Goal: Information Seeking & Learning: Learn about a topic

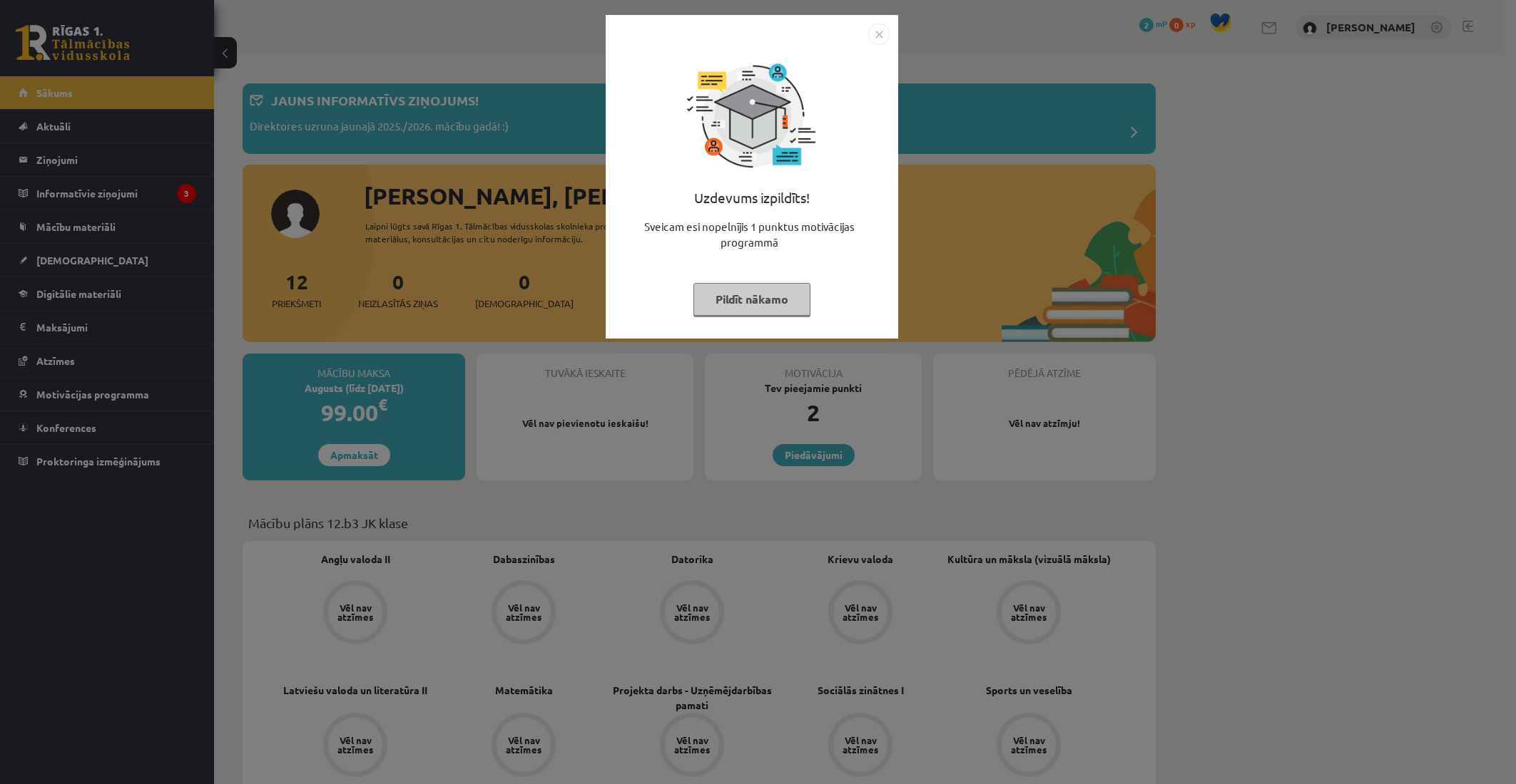
click at [884, 33] on img "Close" at bounding box center [879, 34] width 21 height 21
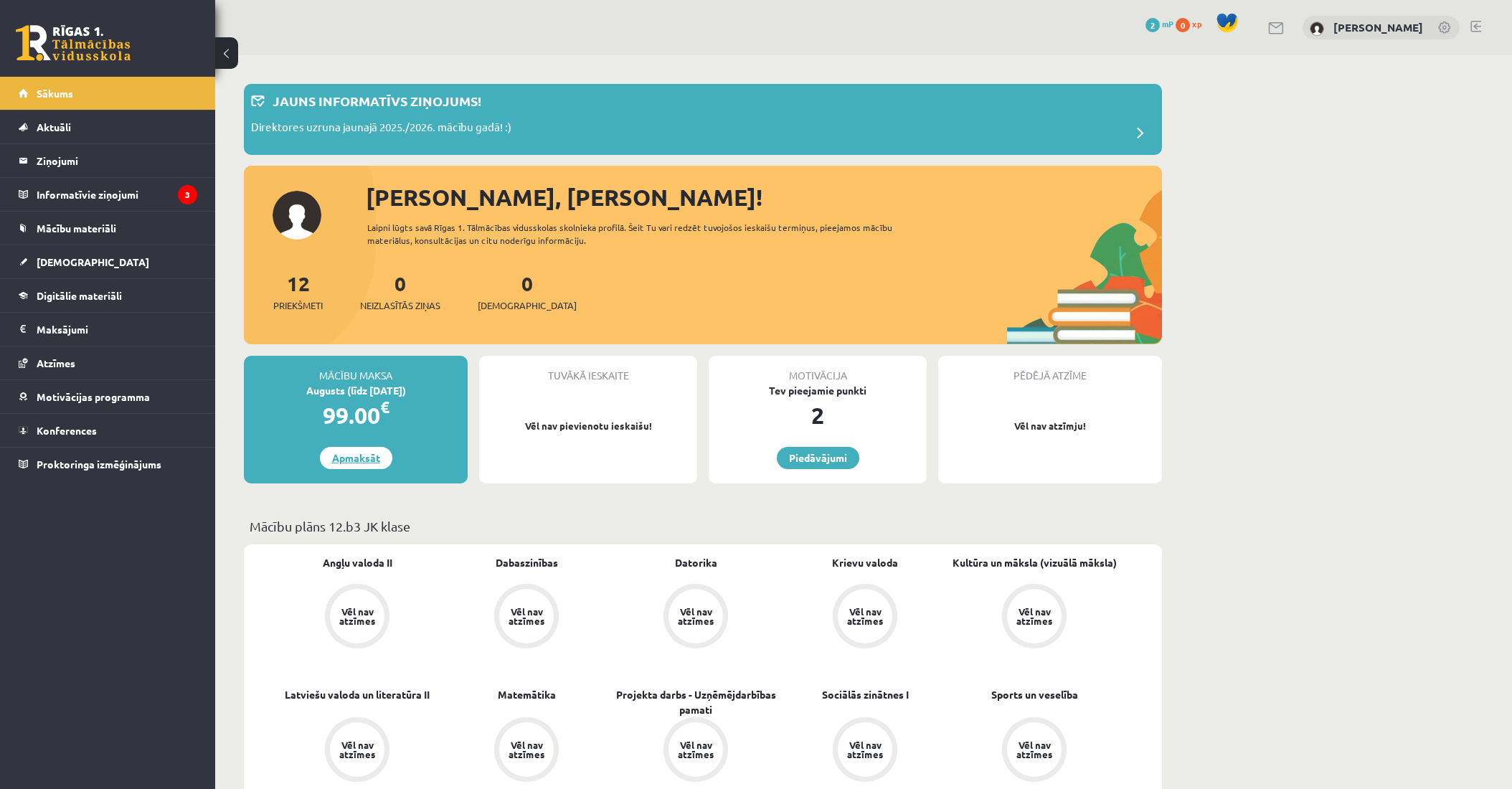
click at [346, 461] on link "Apmaksāt" at bounding box center [355, 458] width 73 height 22
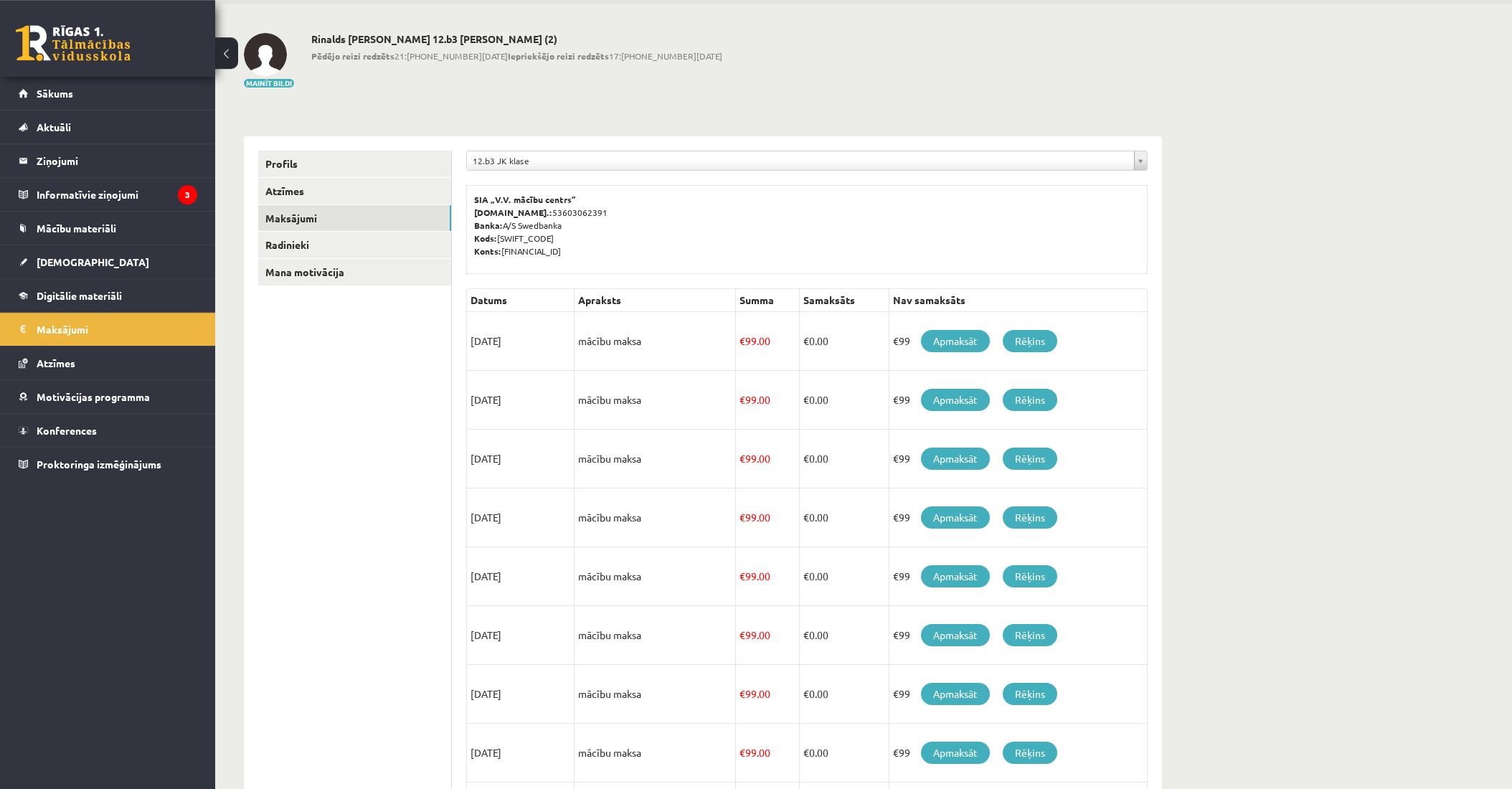
scroll to position [75, 0]
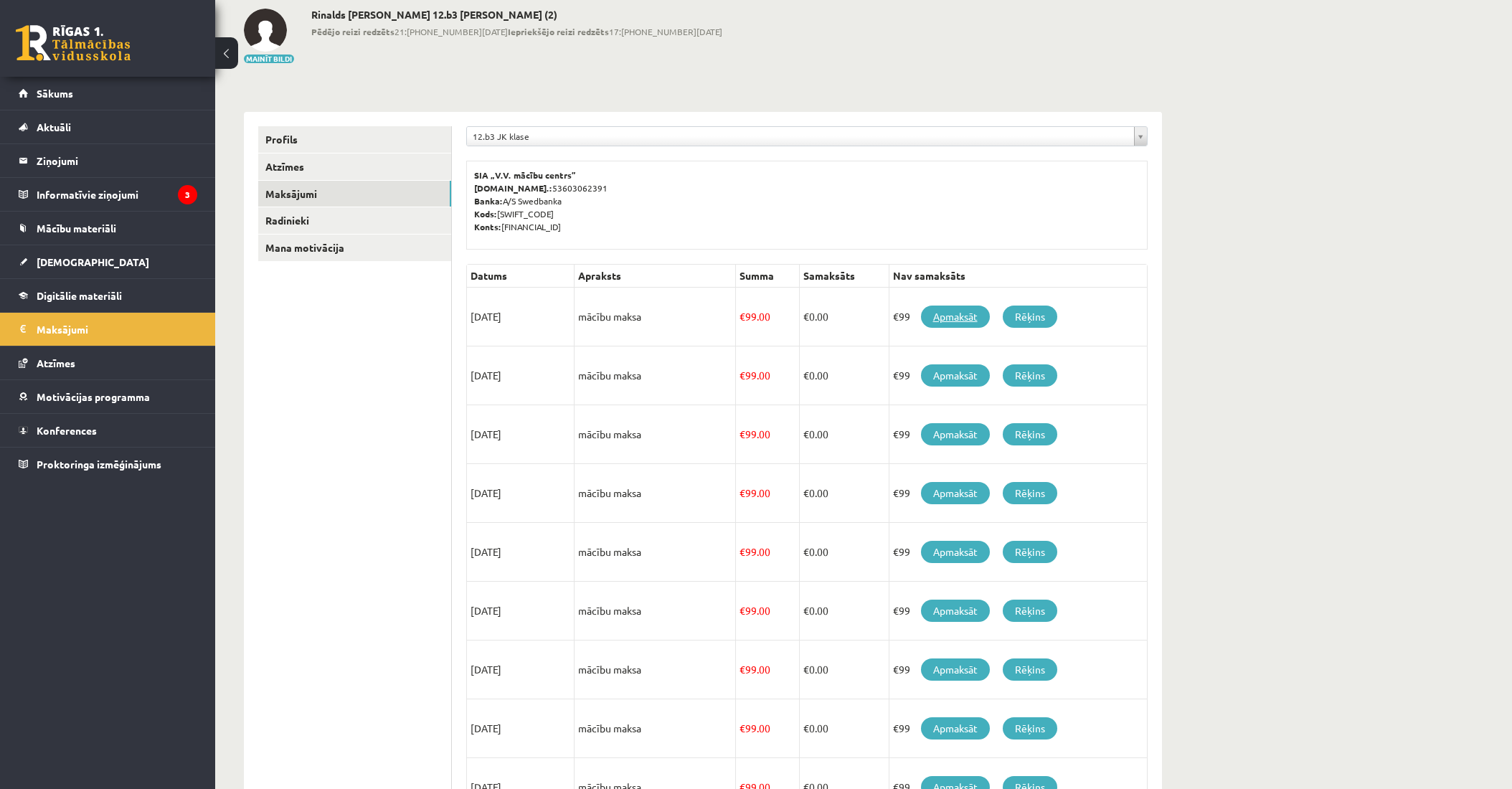
click at [952, 316] on link "Apmaksāt" at bounding box center [955, 317] width 69 height 22
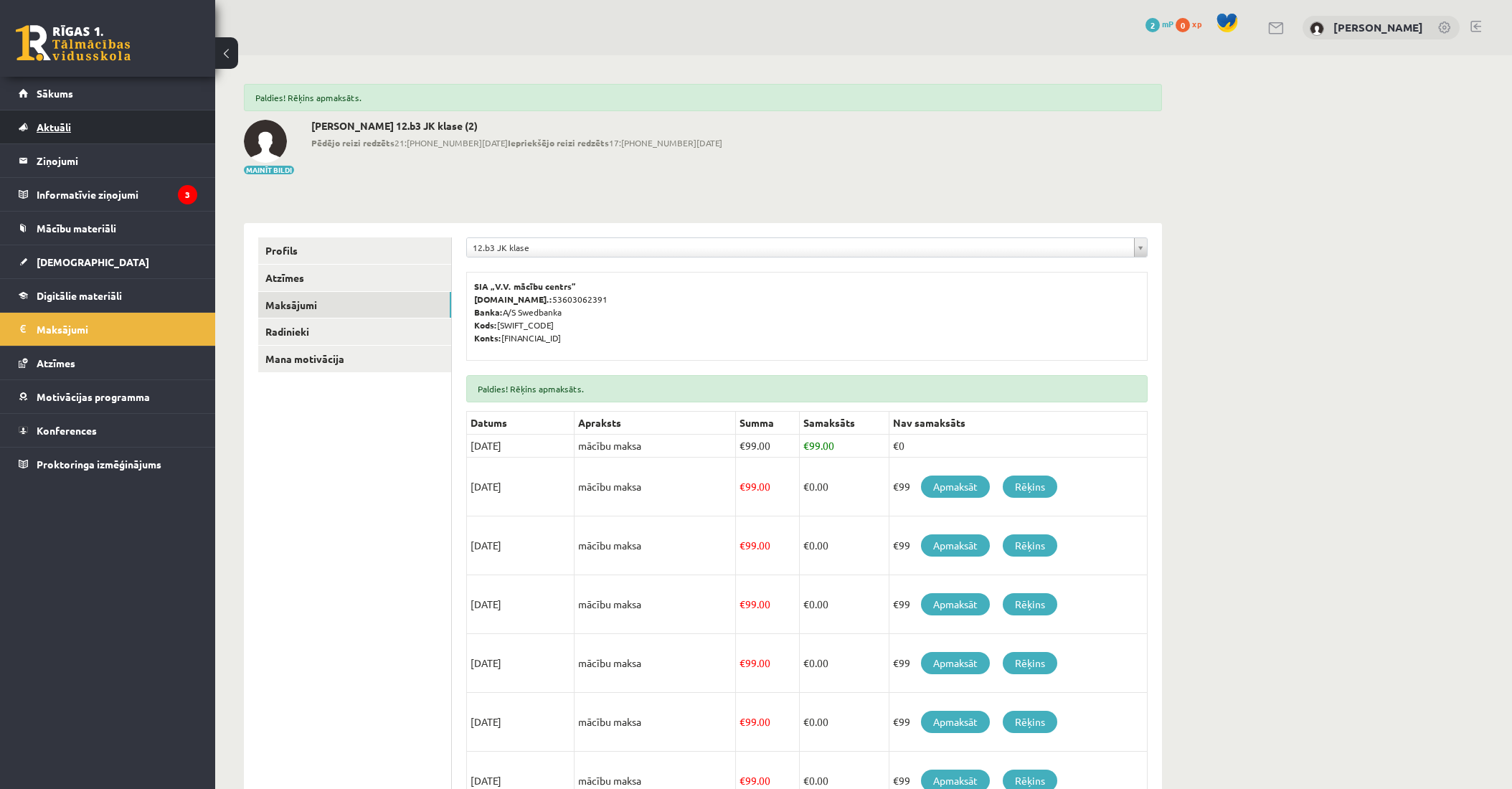
click at [105, 129] on link "Aktuāli" at bounding box center [107, 127] width 179 height 33
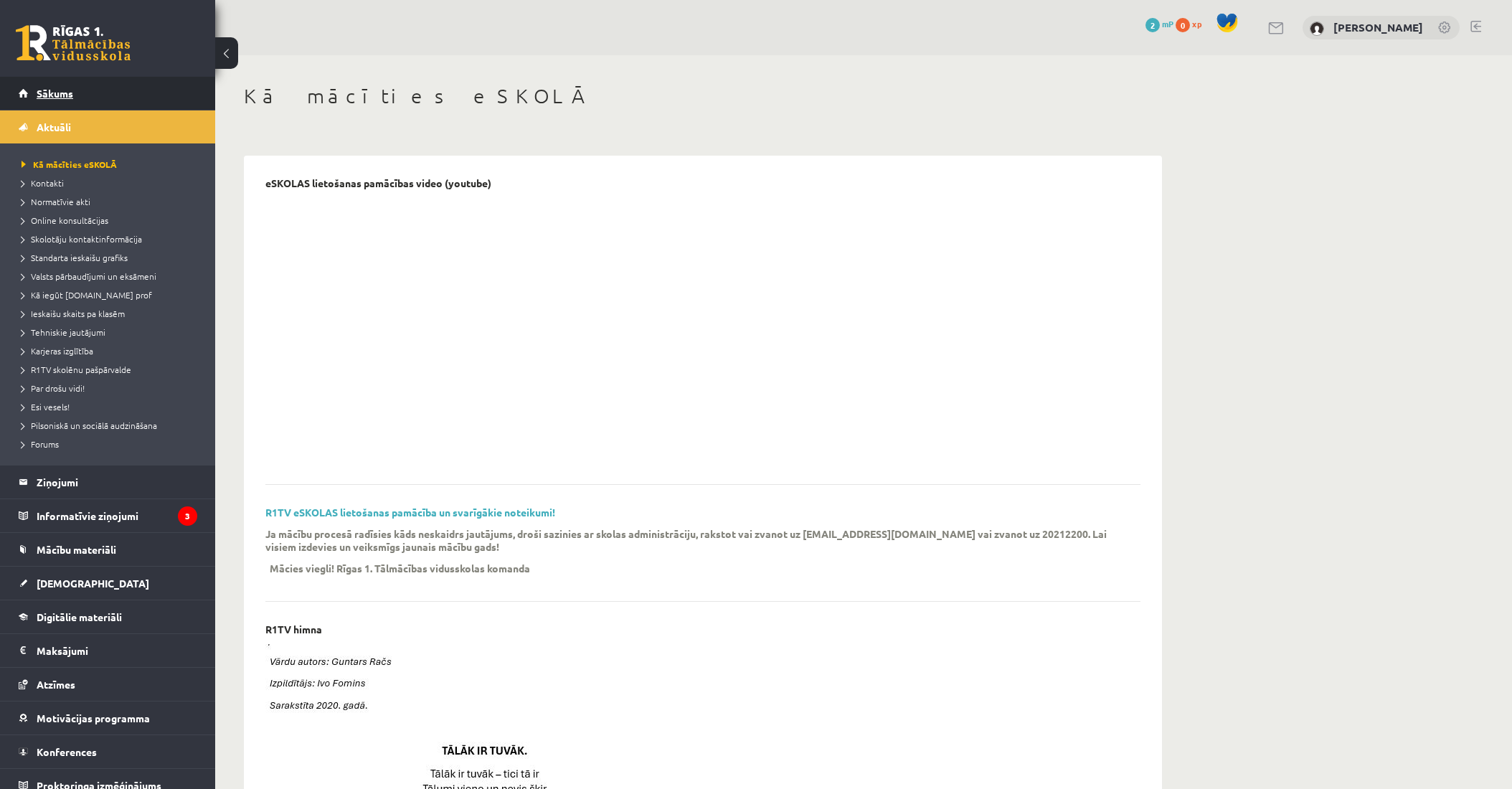
click at [100, 98] on link "Sākums" at bounding box center [107, 94] width 179 height 33
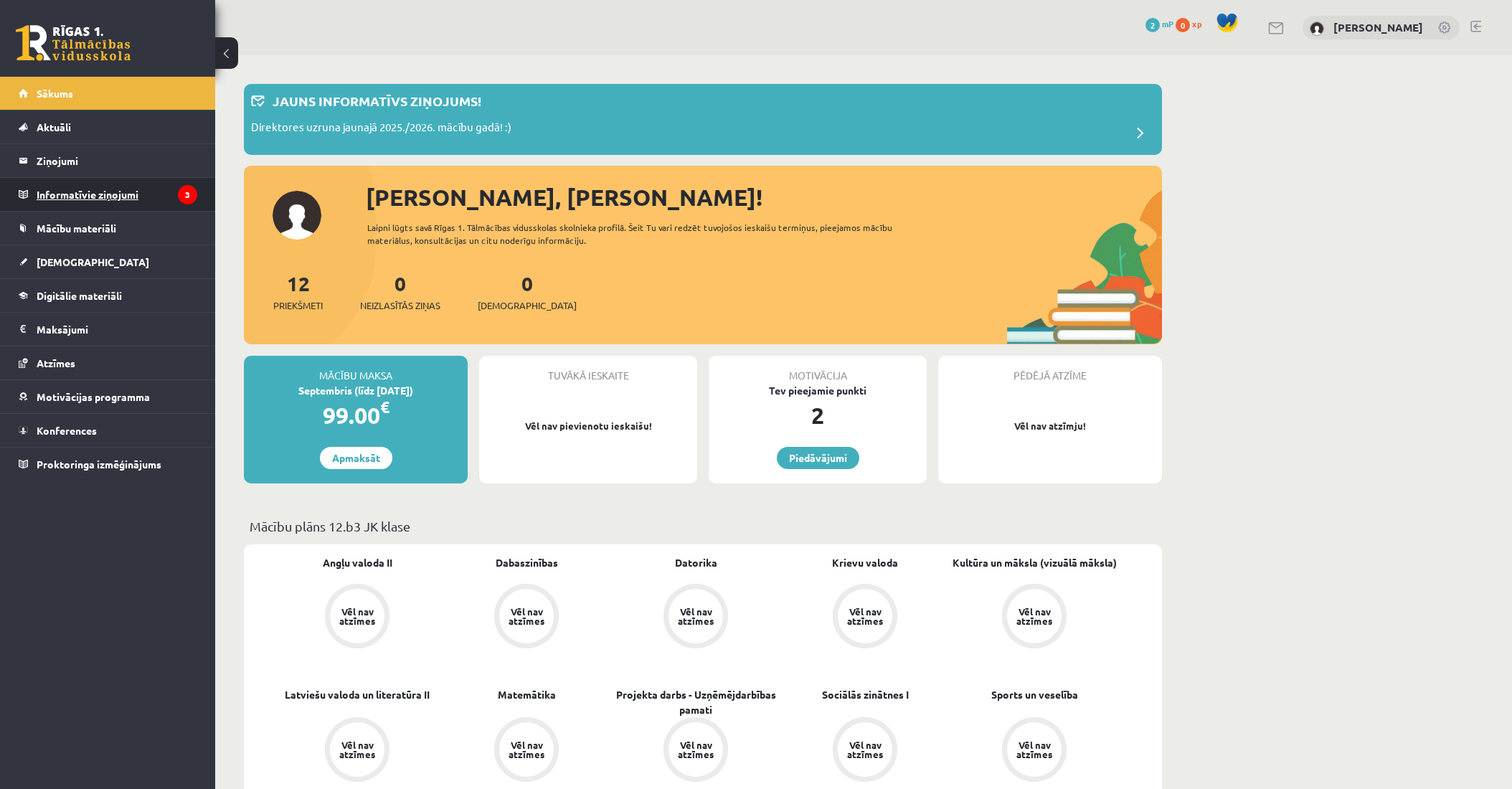
click at [86, 183] on legend "Informatīvie ziņojumi 3" at bounding box center [117, 195] width 161 height 33
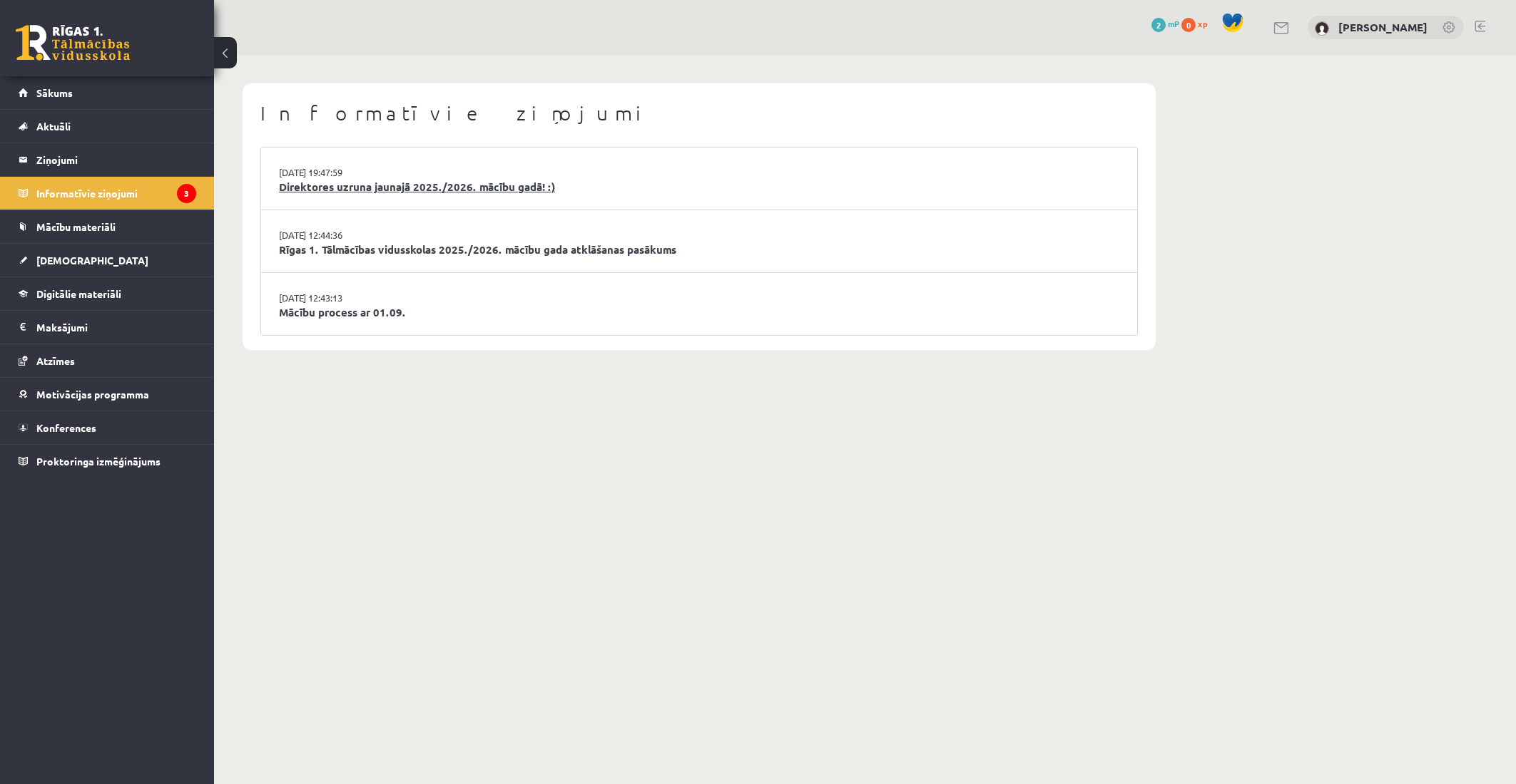
click at [433, 185] on link "Direktores uzruna jaunajā 2025./2026. mācību gadā! :)" at bounding box center [699, 187] width 840 height 16
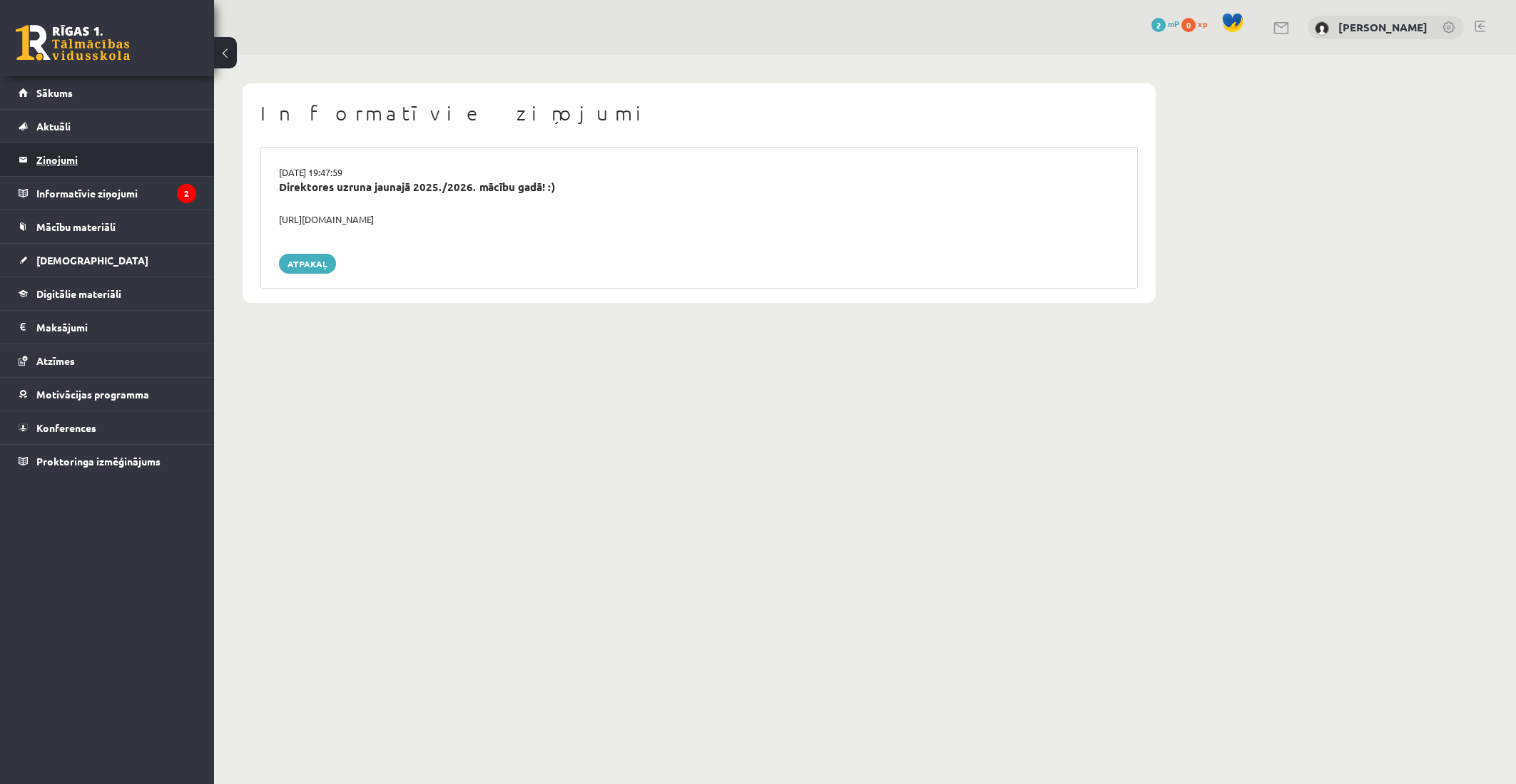
click at [132, 165] on legend "Ziņojumi 0" at bounding box center [116, 160] width 160 height 33
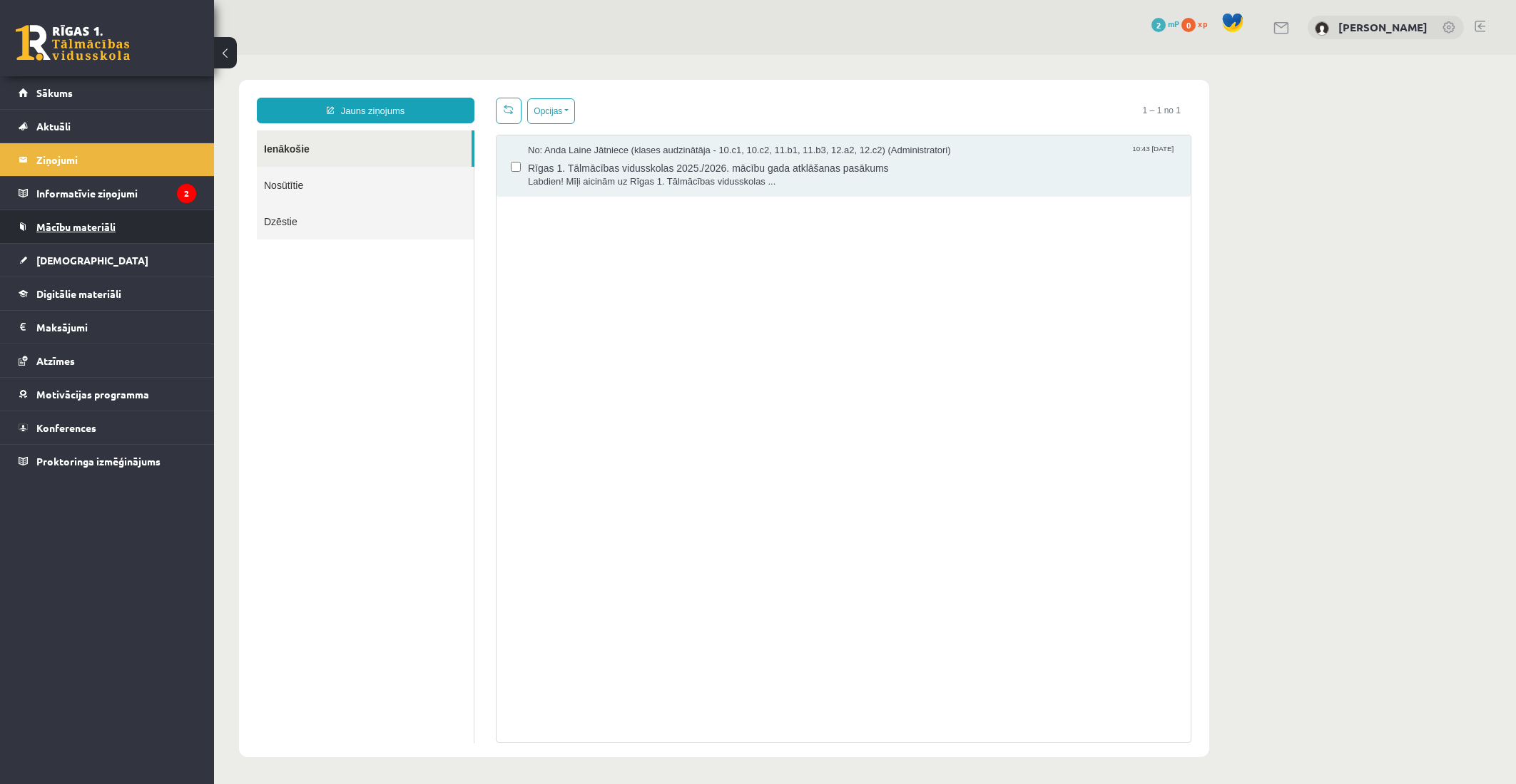
click at [120, 216] on link "Mācību materiāli" at bounding box center [107, 226] width 178 height 33
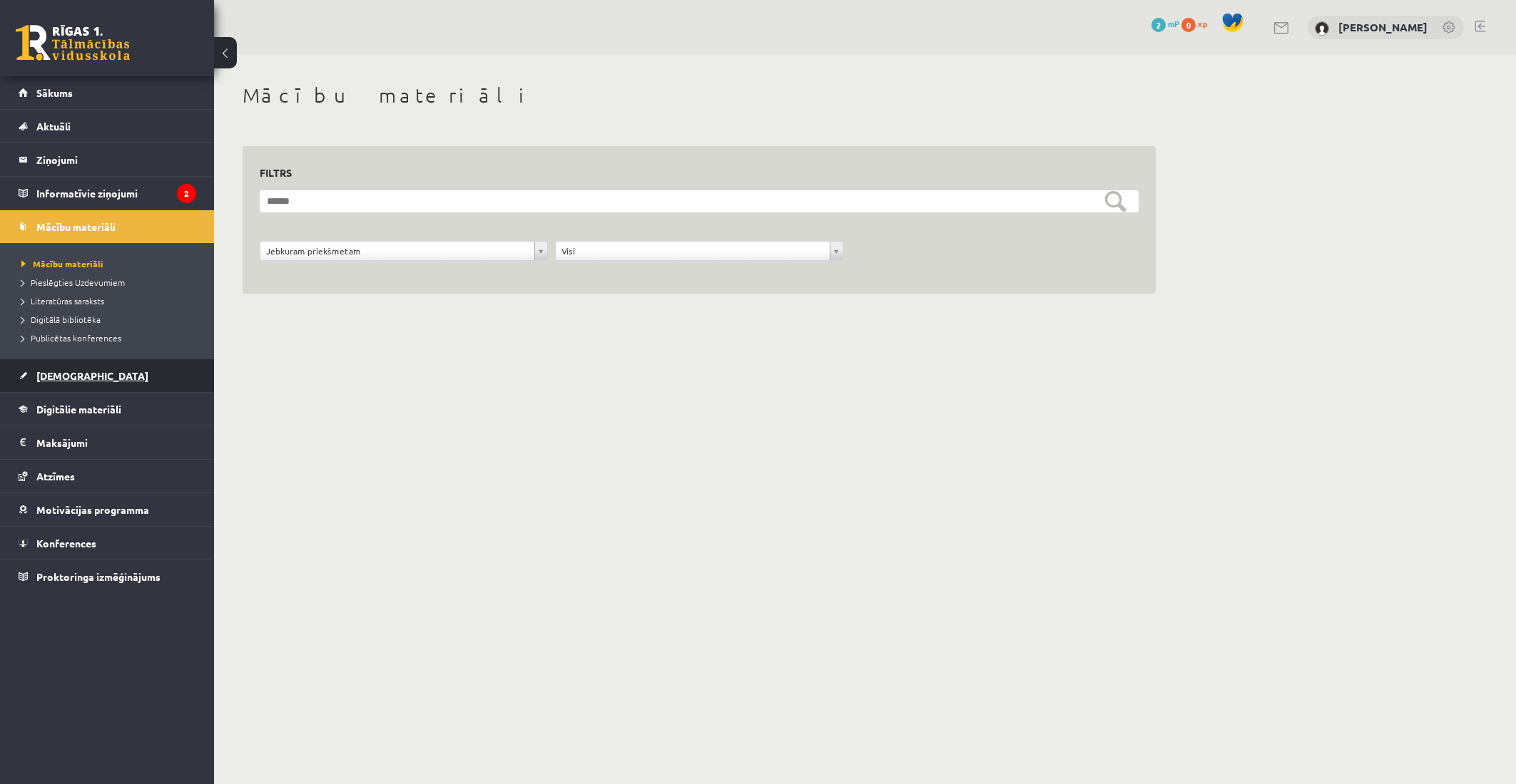
click at [65, 389] on link "[DEMOGRAPHIC_DATA]" at bounding box center [107, 376] width 178 height 33
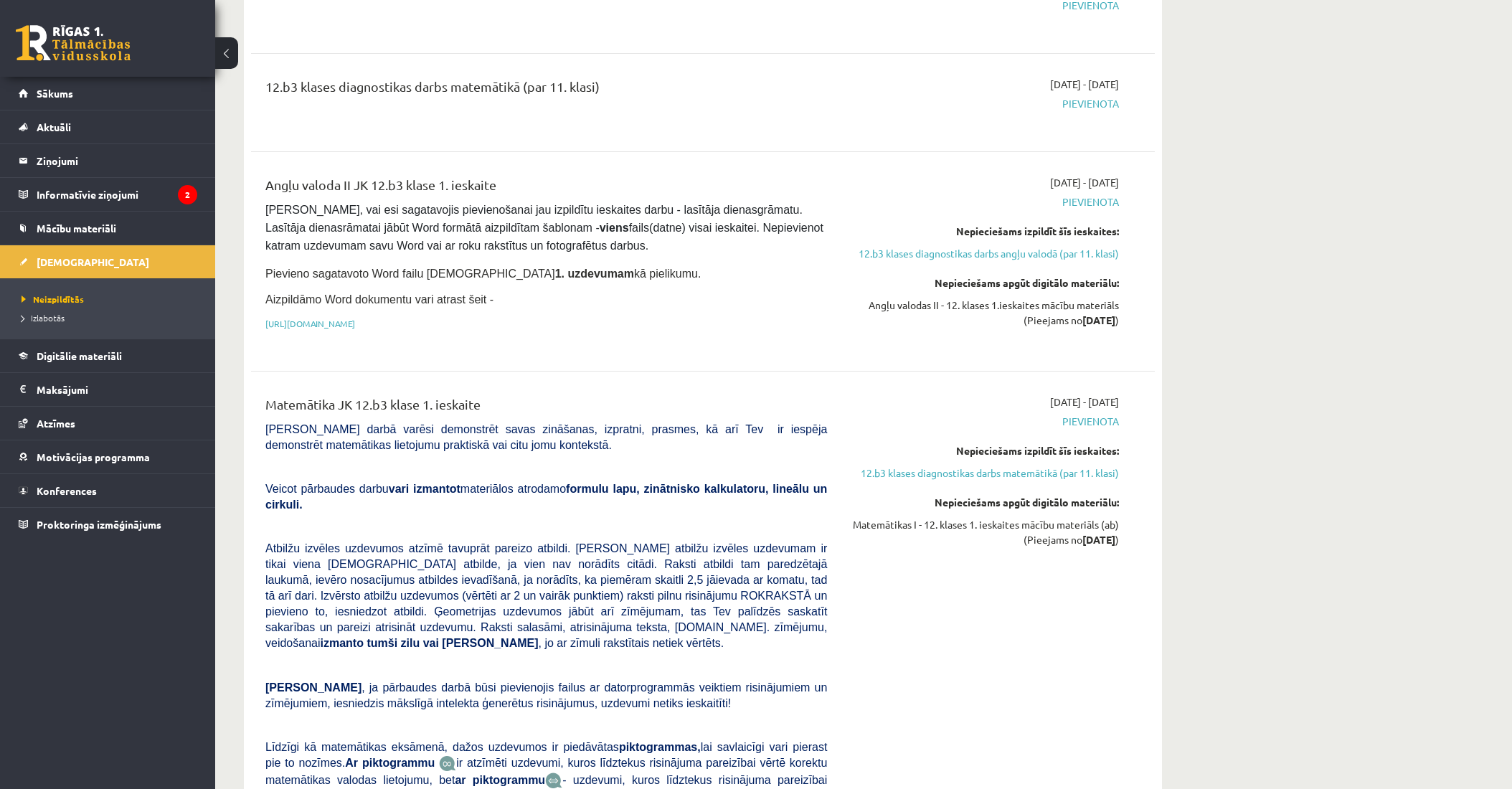
scroll to position [151, 0]
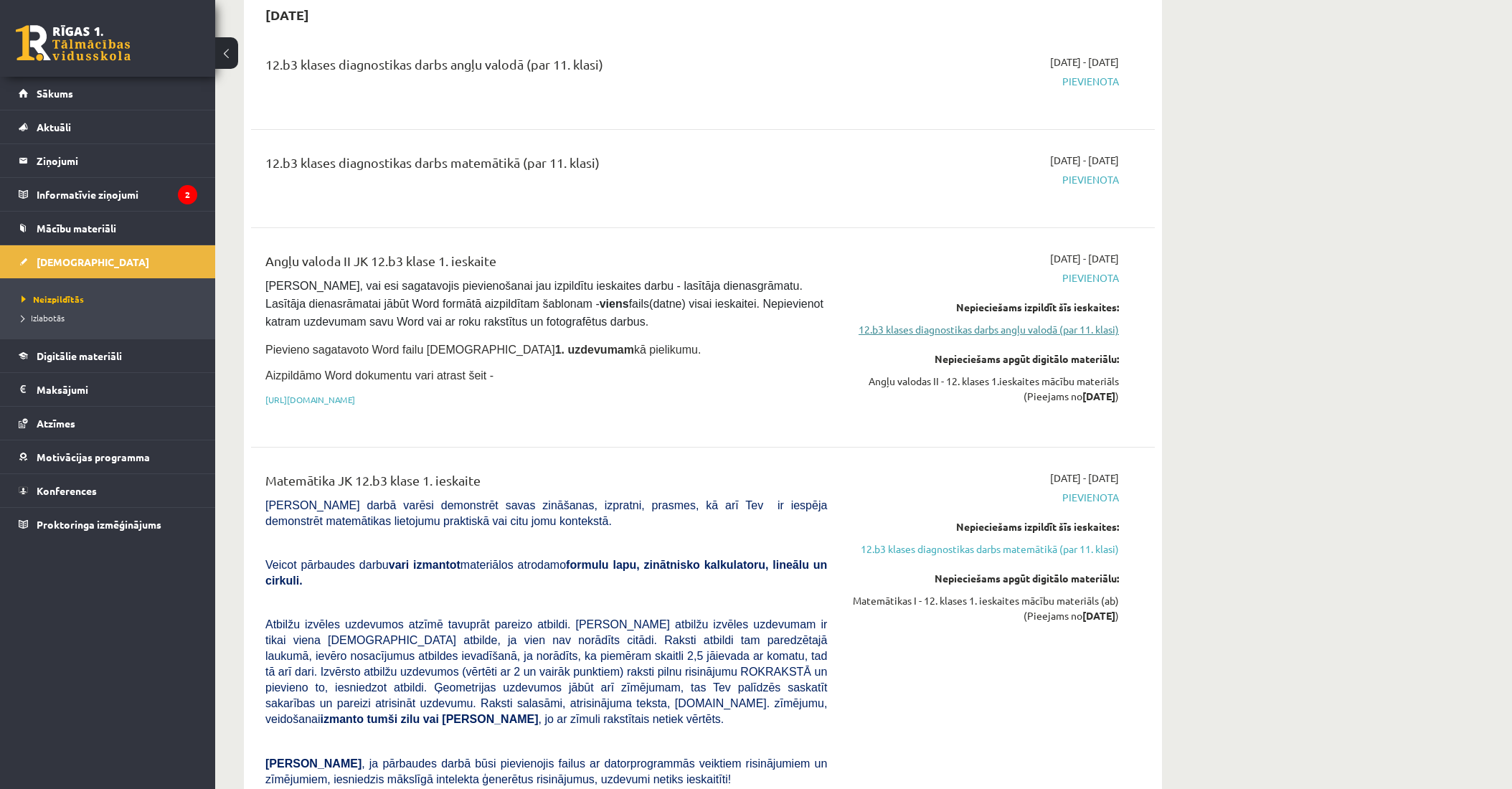
click at [971, 329] on link "12.b3 klases diagnostikas darbs angļu valodā (par 11. klasi)" at bounding box center [983, 330] width 271 height 15
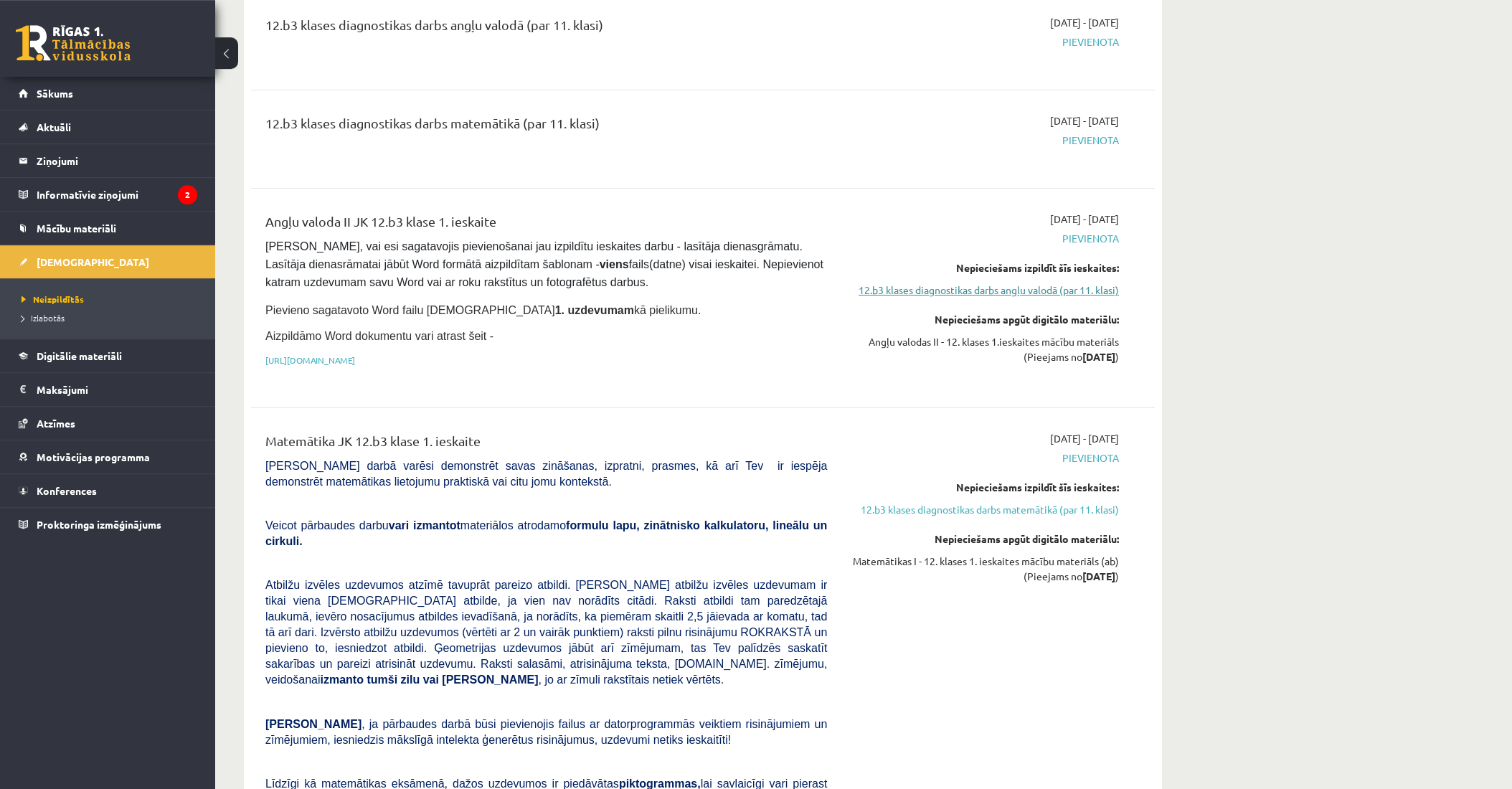
scroll to position [39, 0]
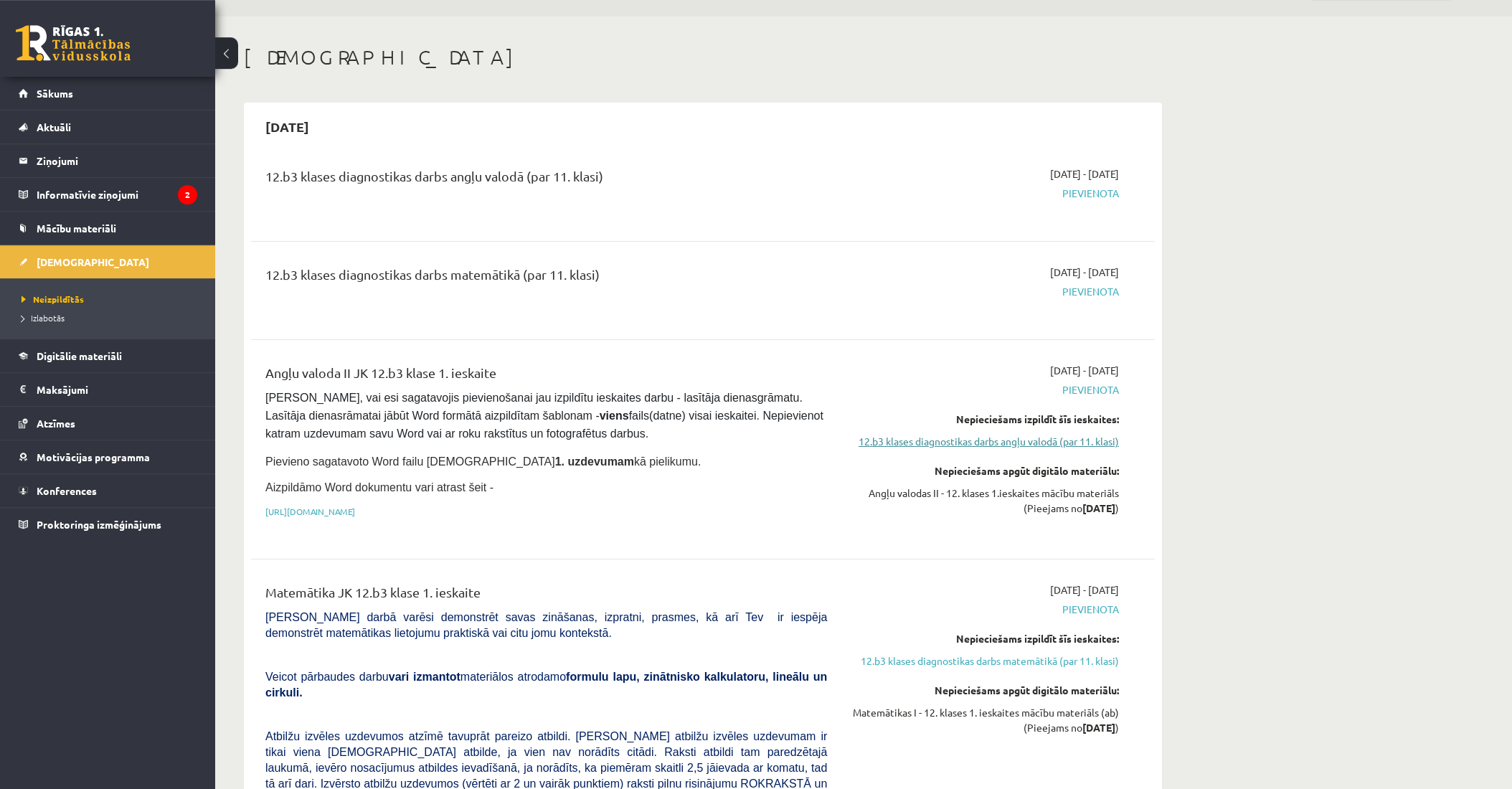
click at [966, 438] on link "12.b3 klases diagnostikas darbs angļu valodā (par 11. klasi)" at bounding box center [983, 442] width 271 height 15
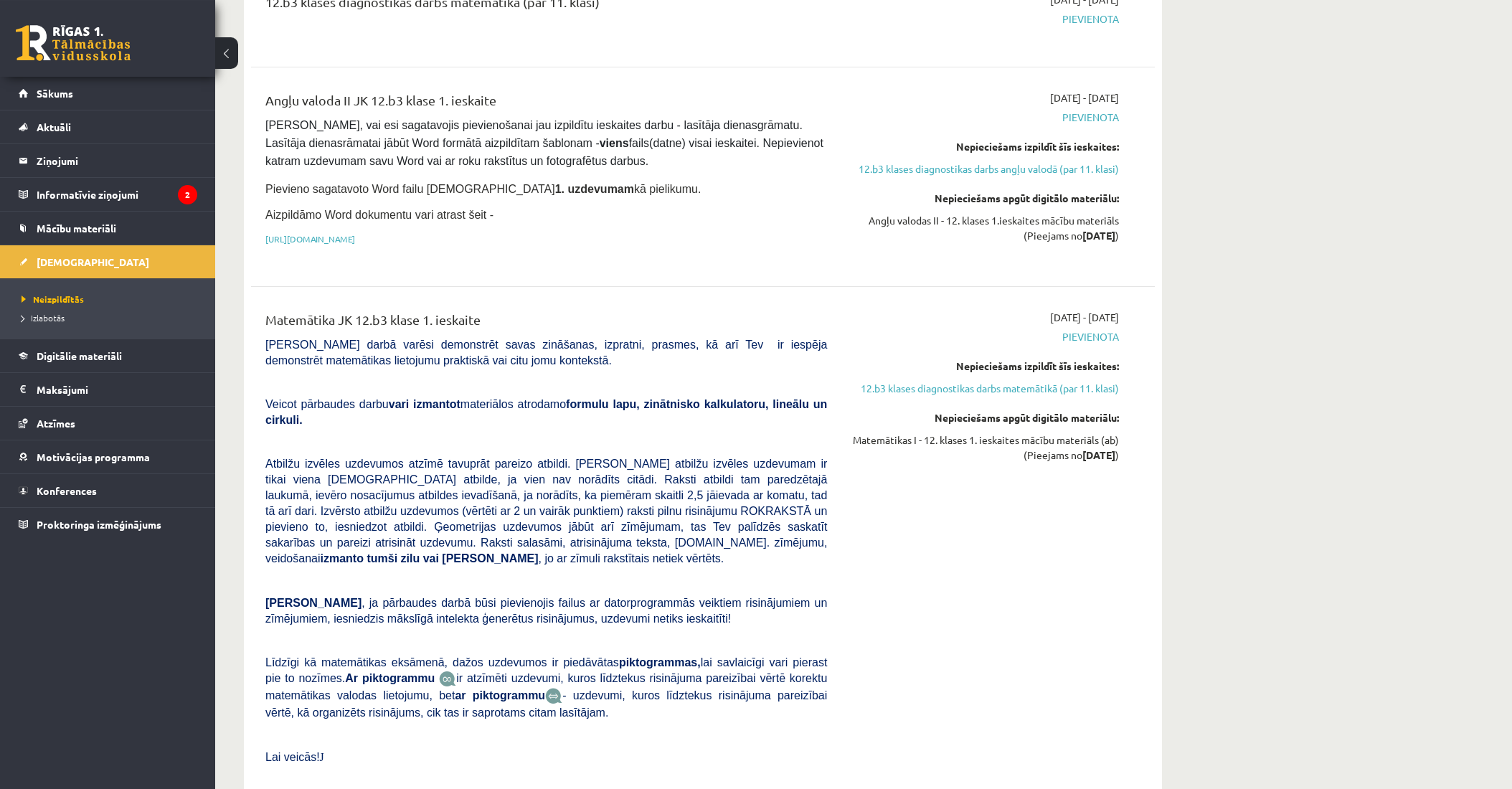
scroll to position [342, 0]
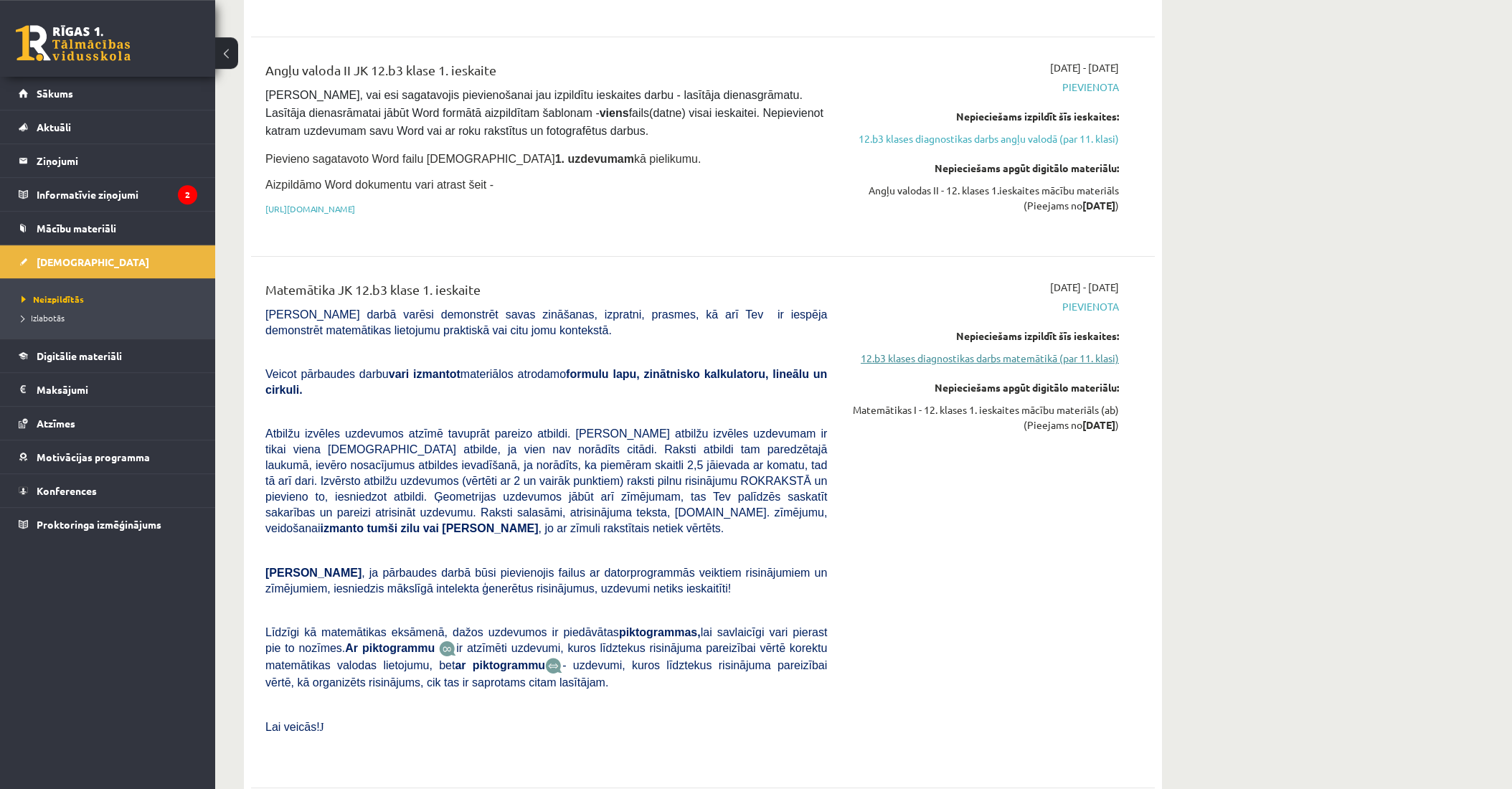
click at [968, 359] on link "12.b3 klases diagnostikas darbs matemātikā (par 11. klasi)" at bounding box center [983, 358] width 271 height 15
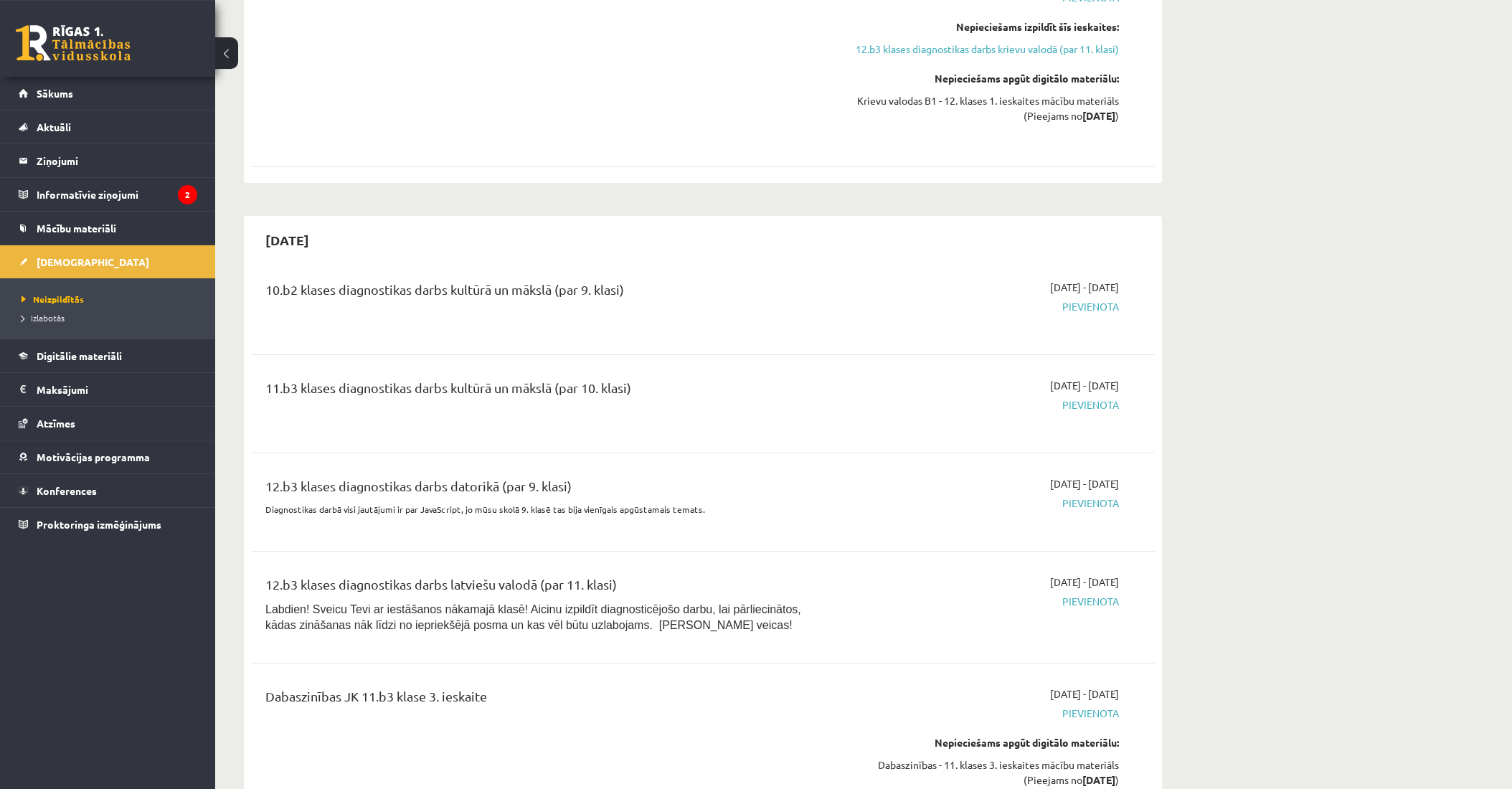
scroll to position [1801, 0]
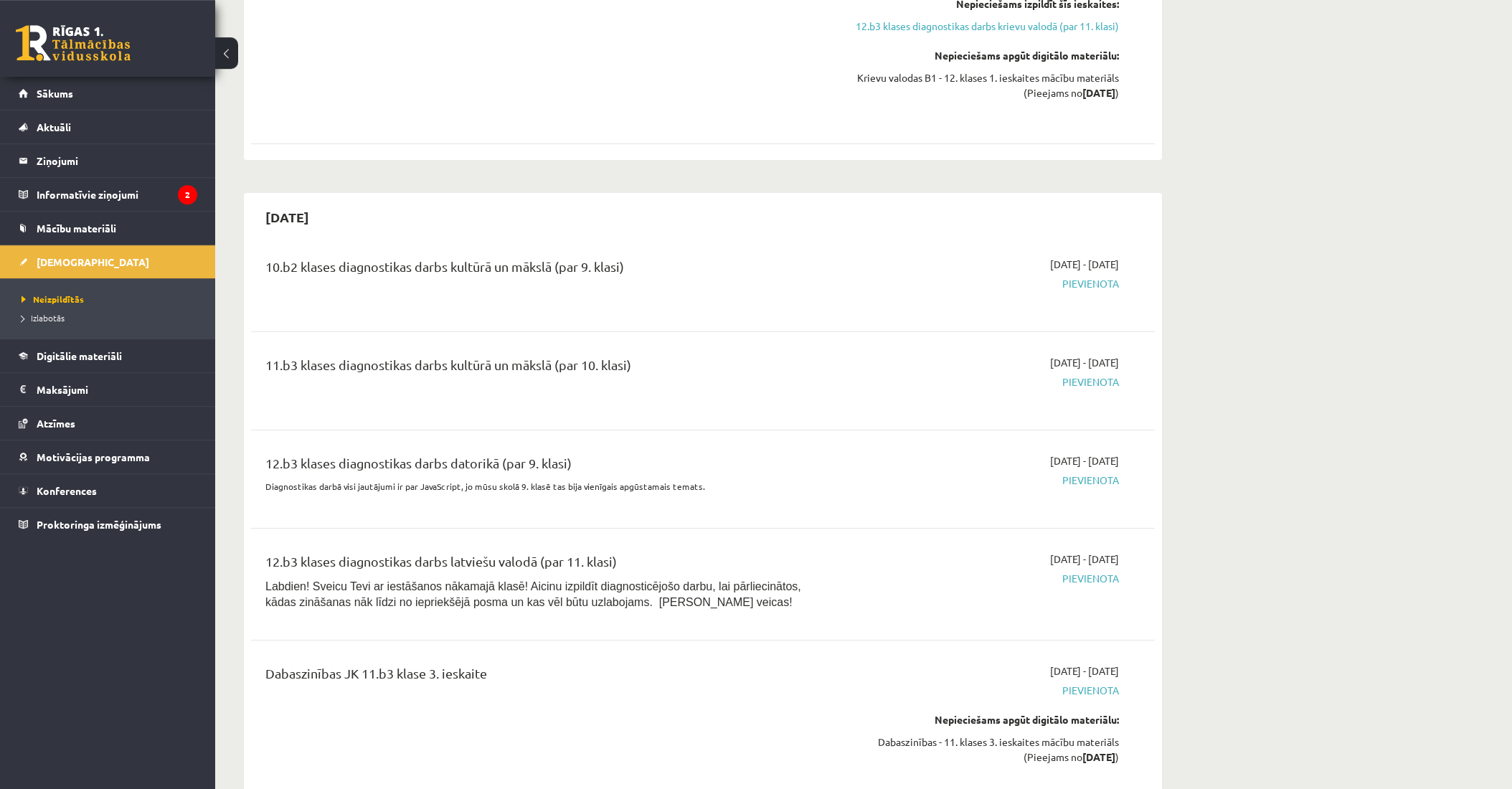
drag, startPoint x: 667, startPoint y: 227, endPoint x: 528, endPoint y: 242, distance: 139.8
click at [528, 257] on div "10.b2 klases diagnostikas darbs kultūrā un mākslā (par 9. klasi)" at bounding box center [546, 270] width 562 height 27
drag, startPoint x: 652, startPoint y: 334, endPoint x: 498, endPoint y: 343, distance: 154.3
click at [498, 355] on div "11.b3 klases diagnostikas darbs kultūrā un mākslā (par 10. klasi)" at bounding box center [546, 368] width 562 height 27
click at [750, 369] on div "11.b3 klases diagnostikas darbs kultūrā un mākslā (par 10. klasi)" at bounding box center [545, 381] width 583 height 51
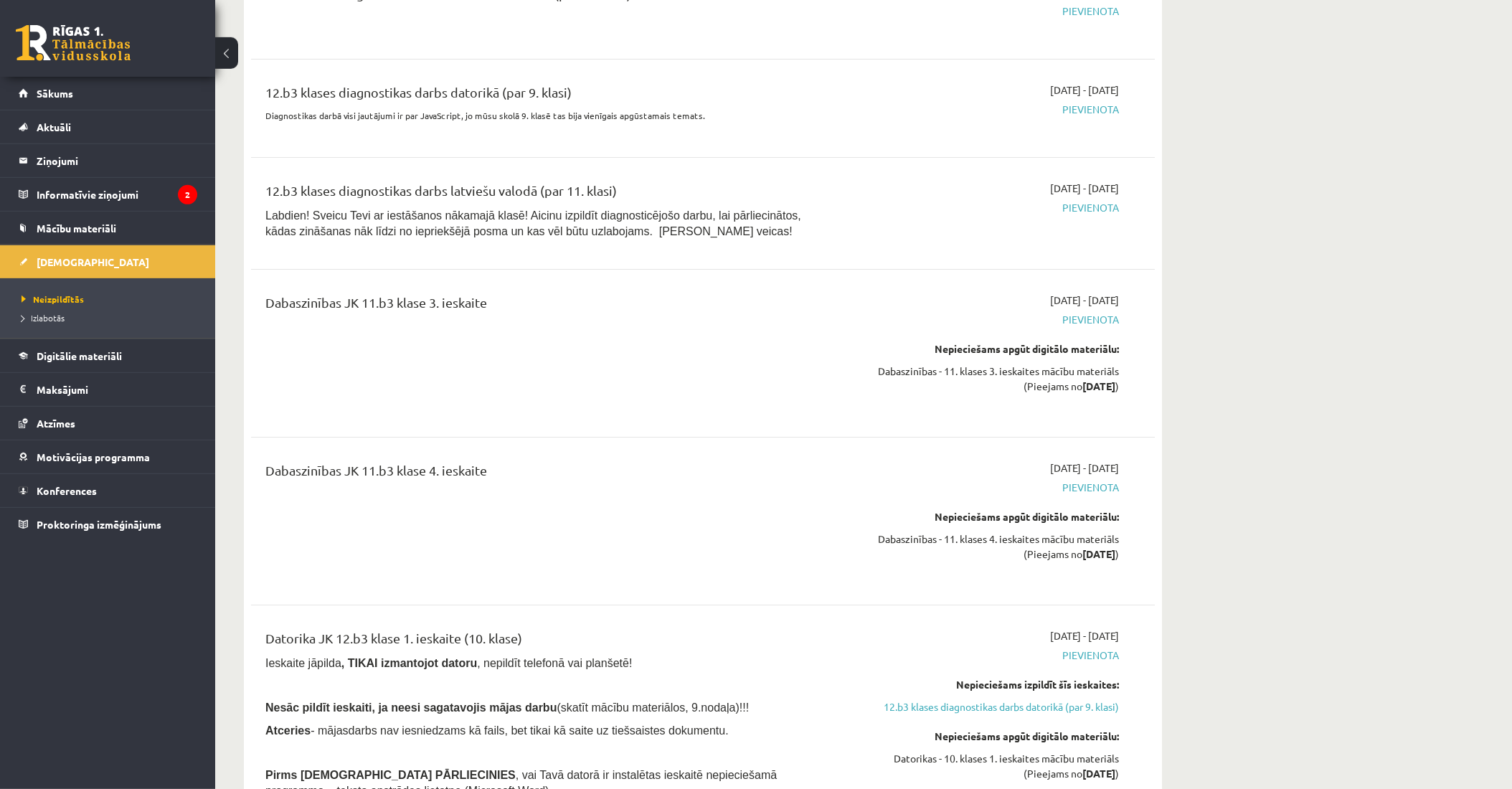
scroll to position [2103, 0]
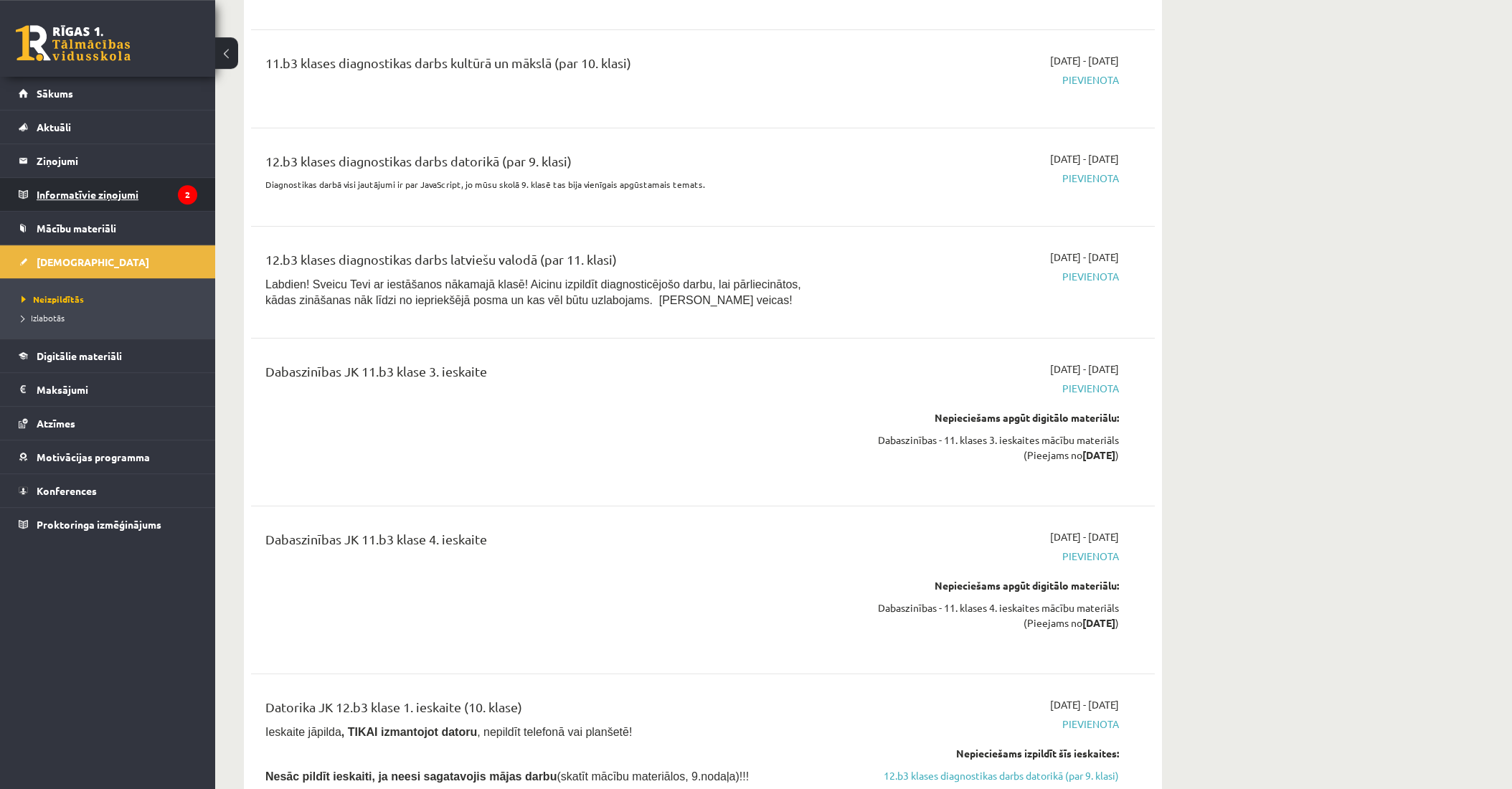
click at [118, 199] on legend "Informatīvie ziņojumi 2" at bounding box center [117, 195] width 161 height 33
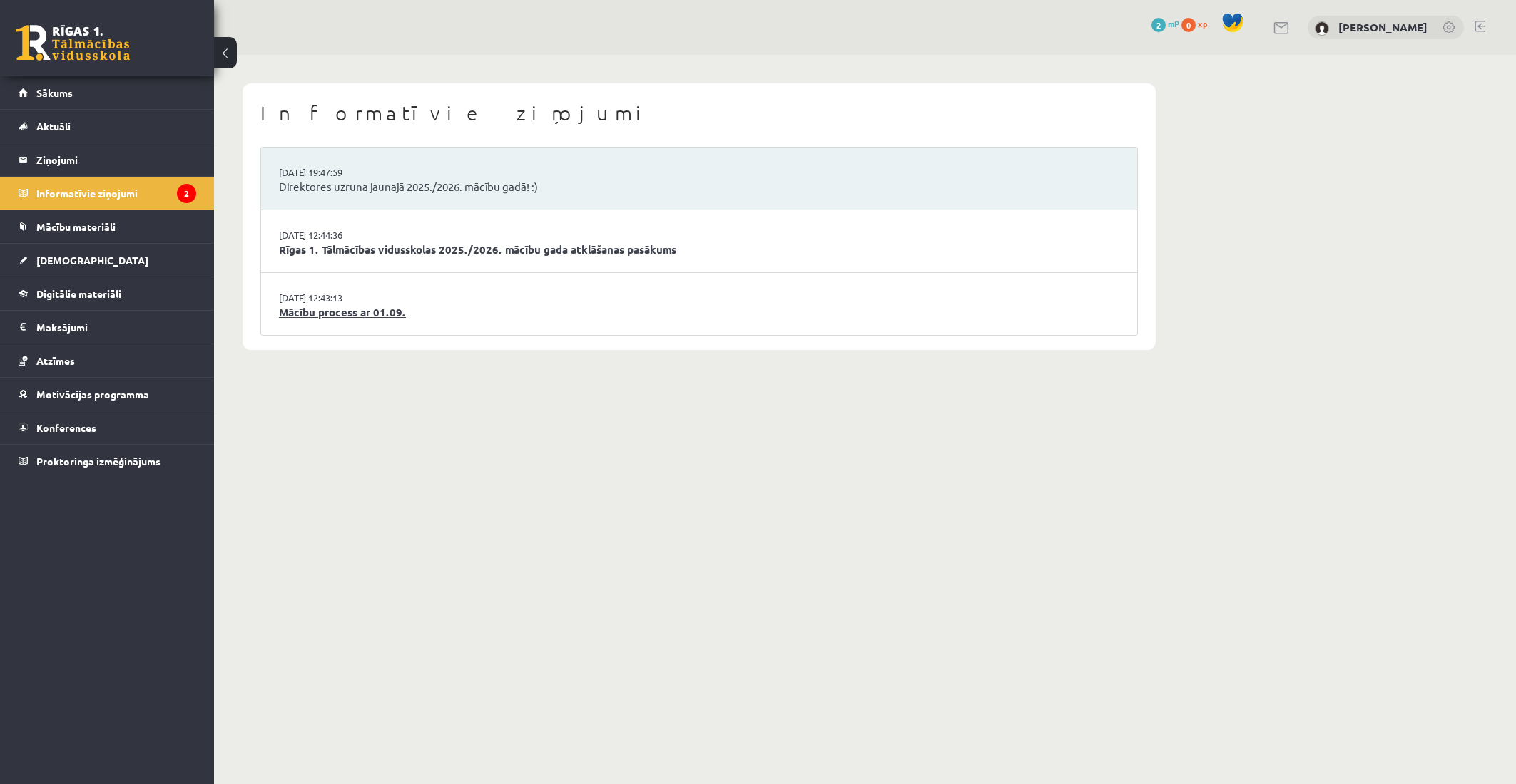
click at [358, 317] on link "Mācību process ar 01.09." at bounding box center [699, 313] width 840 height 16
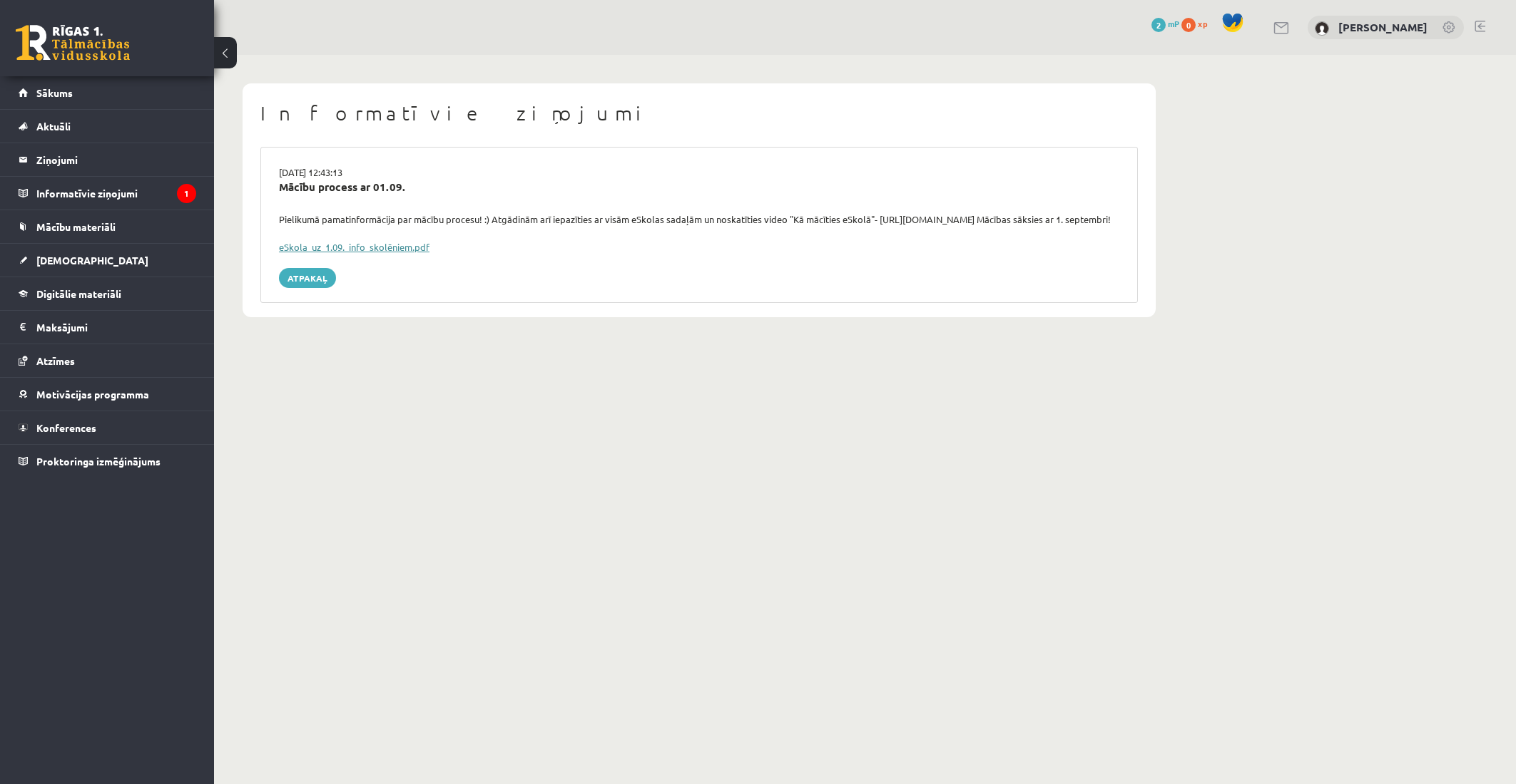
click at [382, 246] on link "eSkola_uz_1.09._info_skolēniem.pdf" at bounding box center [353, 246] width 151 height 12
click at [104, 86] on link "Sākums" at bounding box center [107, 93] width 178 height 33
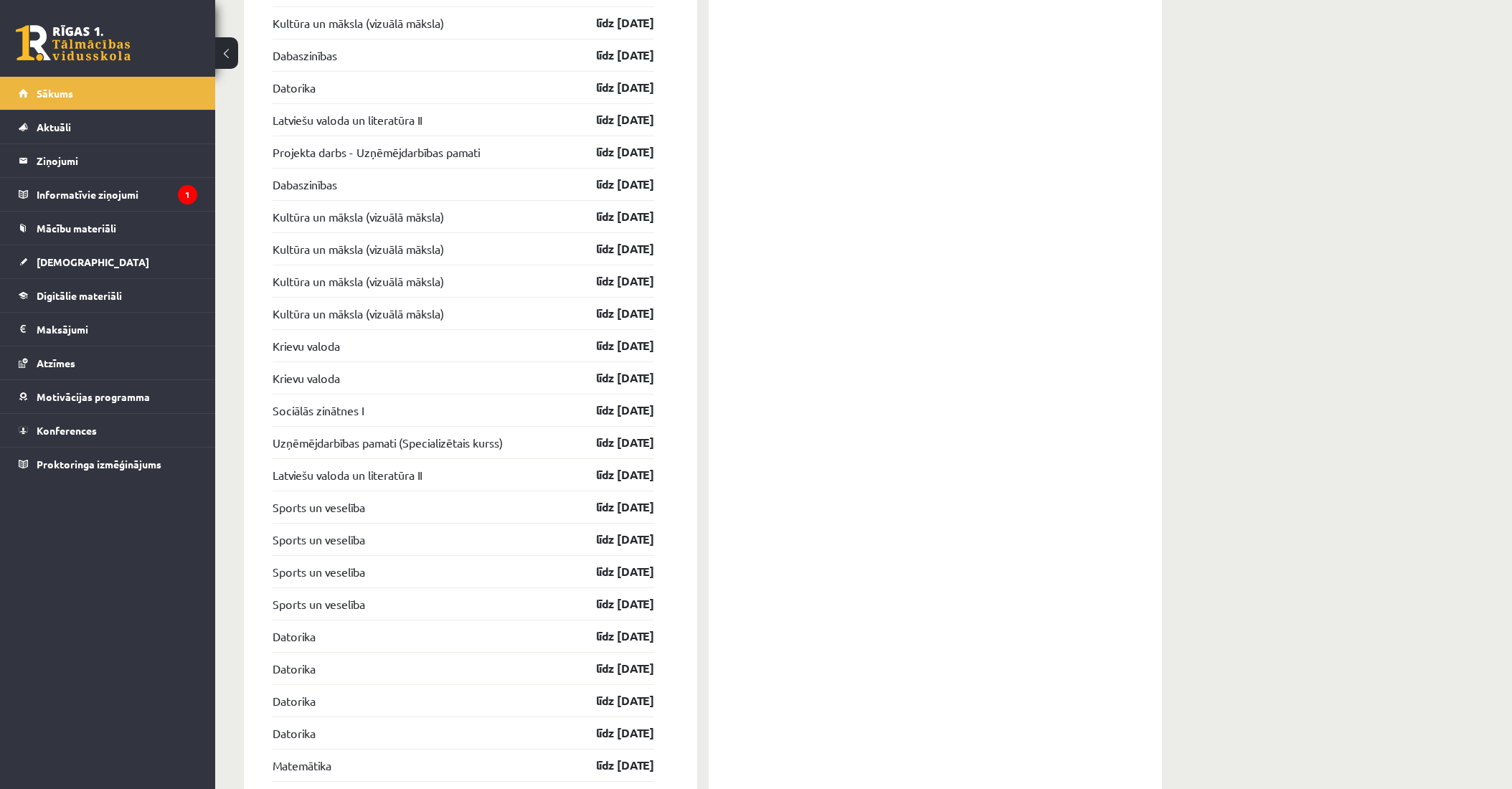
scroll to position [1663, 0]
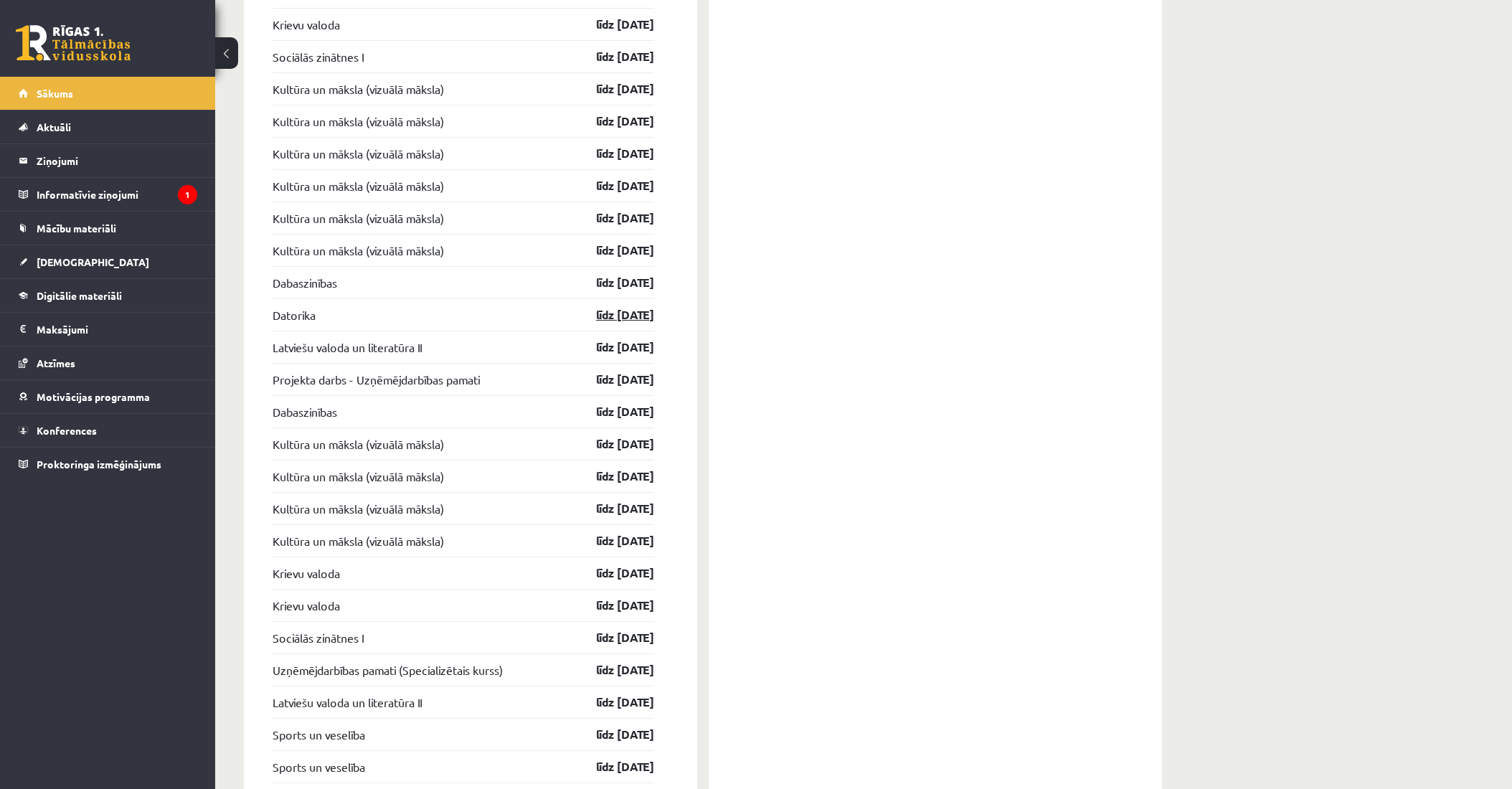
click at [628, 307] on link "līdz [DATE]" at bounding box center [612, 315] width 84 height 17
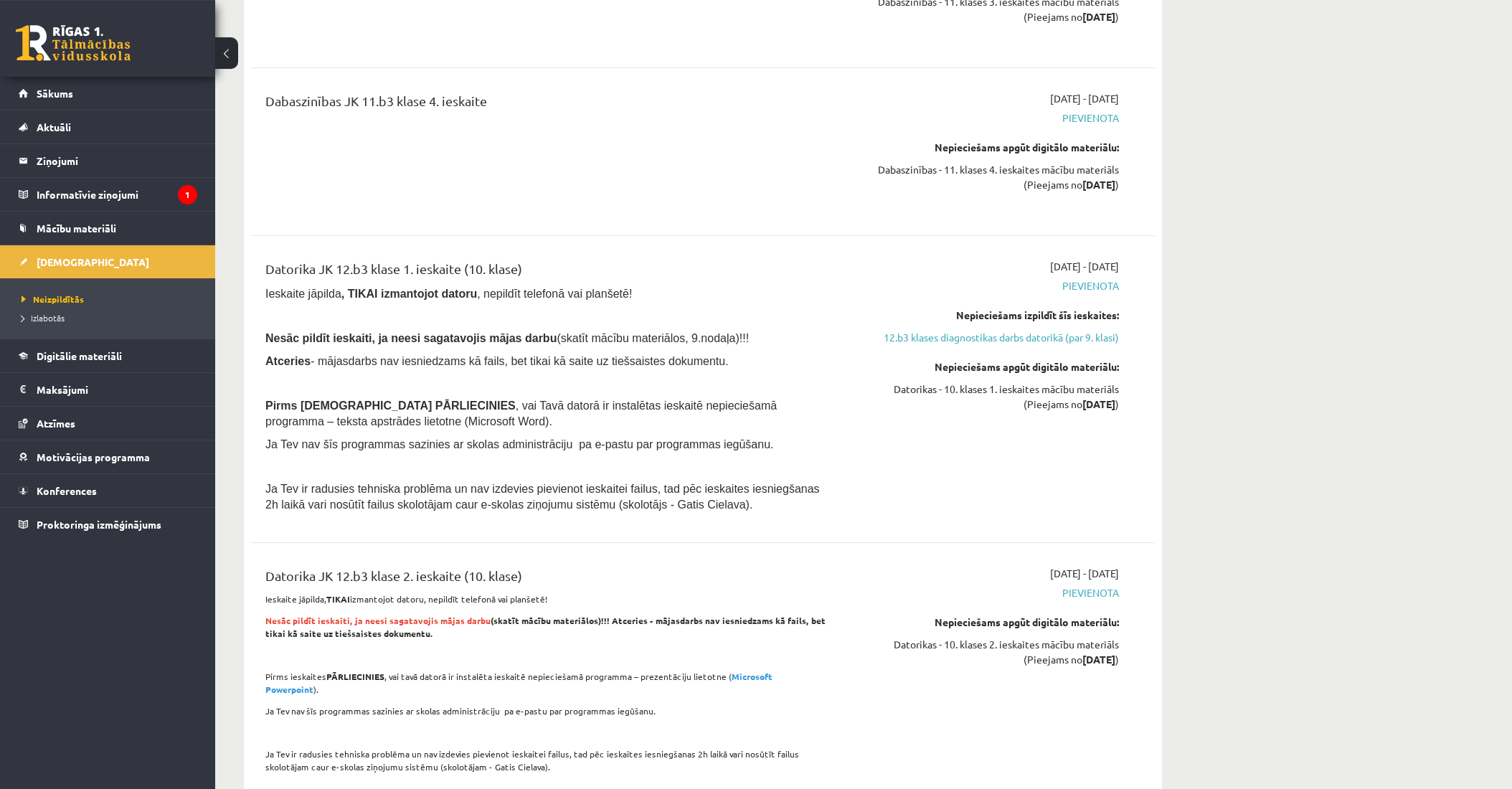
scroll to position [2571, 0]
